Goal: Information Seeking & Learning: Learn about a topic

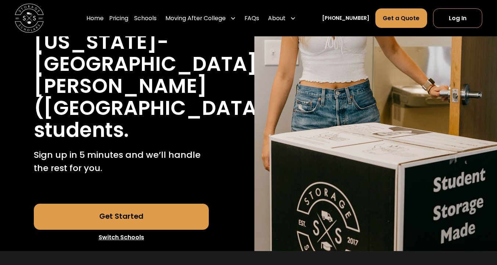
scroll to position [179, 0]
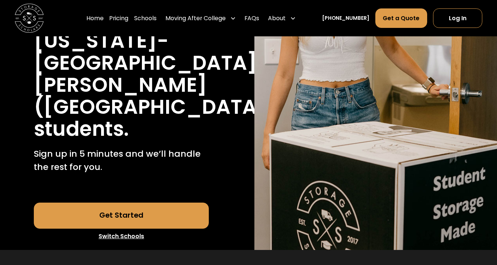
click at [171, 203] on link "Get Started" at bounding box center [121, 216] width 174 height 26
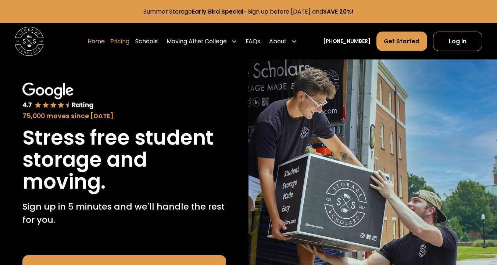
click at [128, 37] on link "Pricing" at bounding box center [119, 41] width 19 height 20
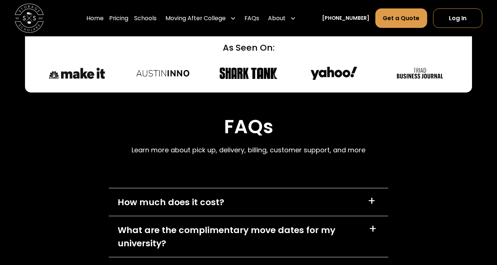
scroll to position [3300, 0]
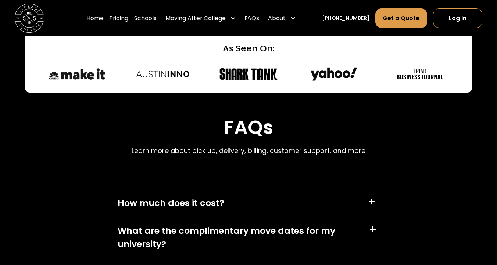
click at [251, 189] on div "How much does it cost? +" at bounding box center [248, 203] width 279 height 28
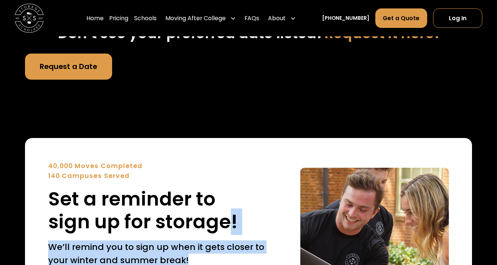
drag, startPoint x: 230, startPoint y: 160, endPoint x: 234, endPoint y: 265, distance: 104.8
click at [234, 265] on div "40,000 Moves Completed 140 Campuses Served Set a reminder to sign up for storag…" at bounding box center [248, 242] width 447 height 209
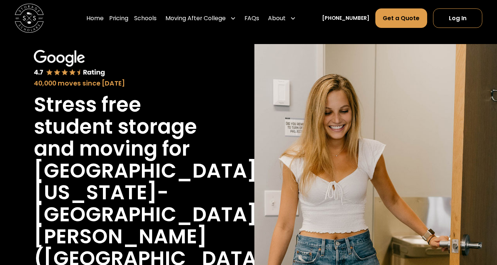
scroll to position [0, 0]
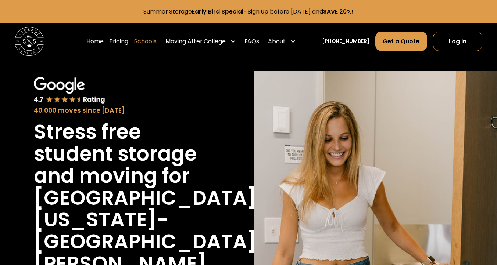
click at [156, 37] on link "Schools" at bounding box center [145, 41] width 22 height 20
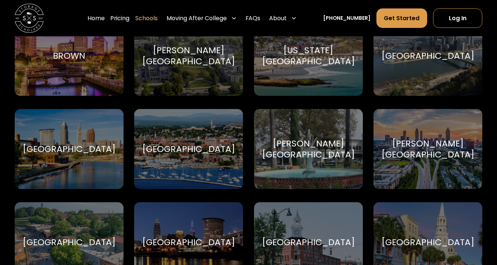
scroll to position [632, 0]
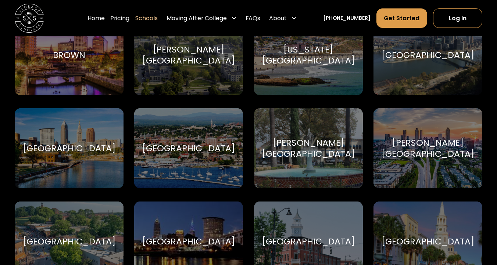
click at [94, 135] on div "Case Western Reserve University Case Western Reserve University" at bounding box center [69, 148] width 109 height 80
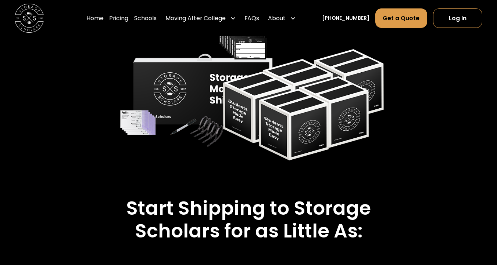
scroll to position [1090, 0]
